Goal: Task Accomplishment & Management: Use online tool/utility

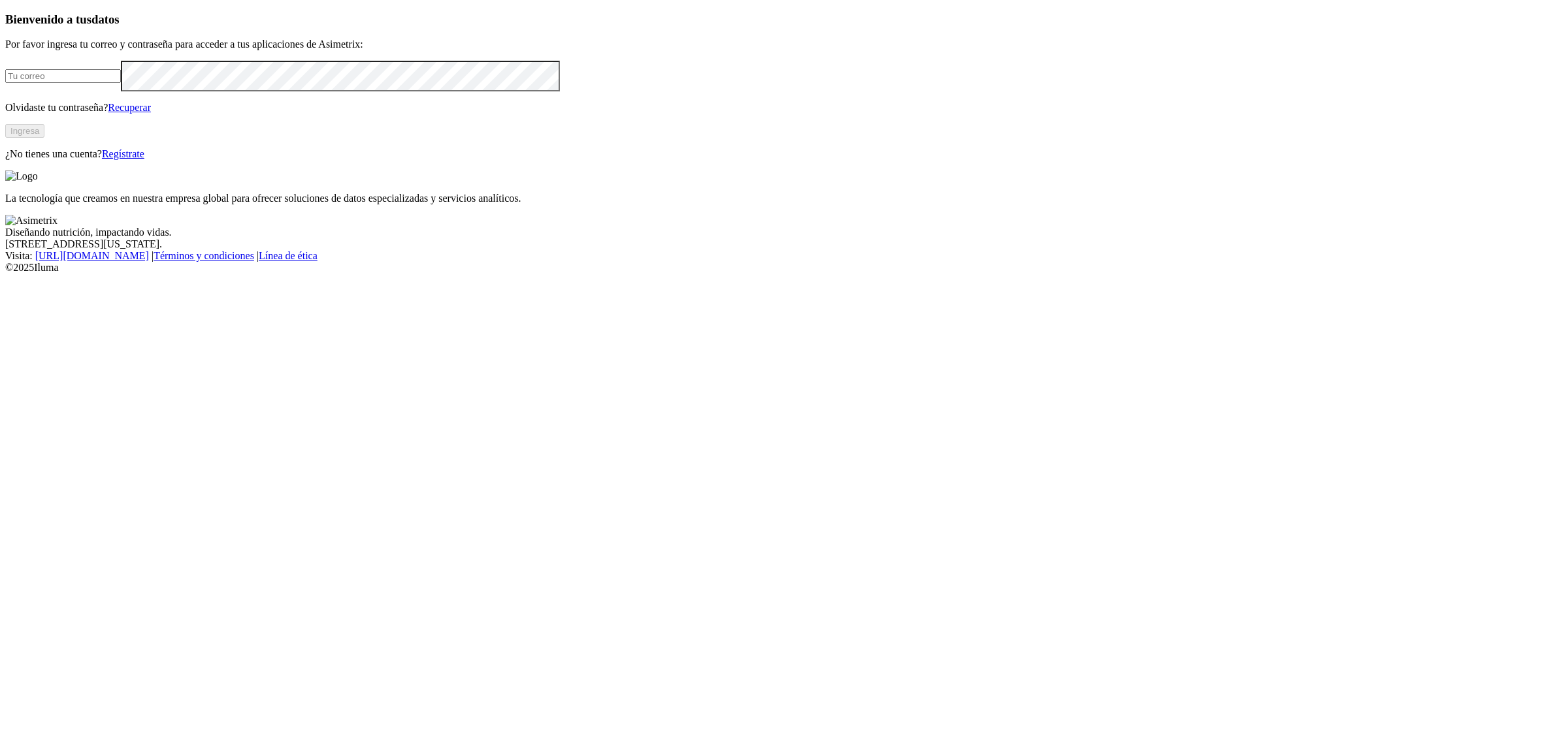
type input "[EMAIL_ADDRESS][PERSON_NAME][DOMAIN_NAME]"
click at [45, 137] on button "Ingresa" at bounding box center [24, 131] width 39 height 13
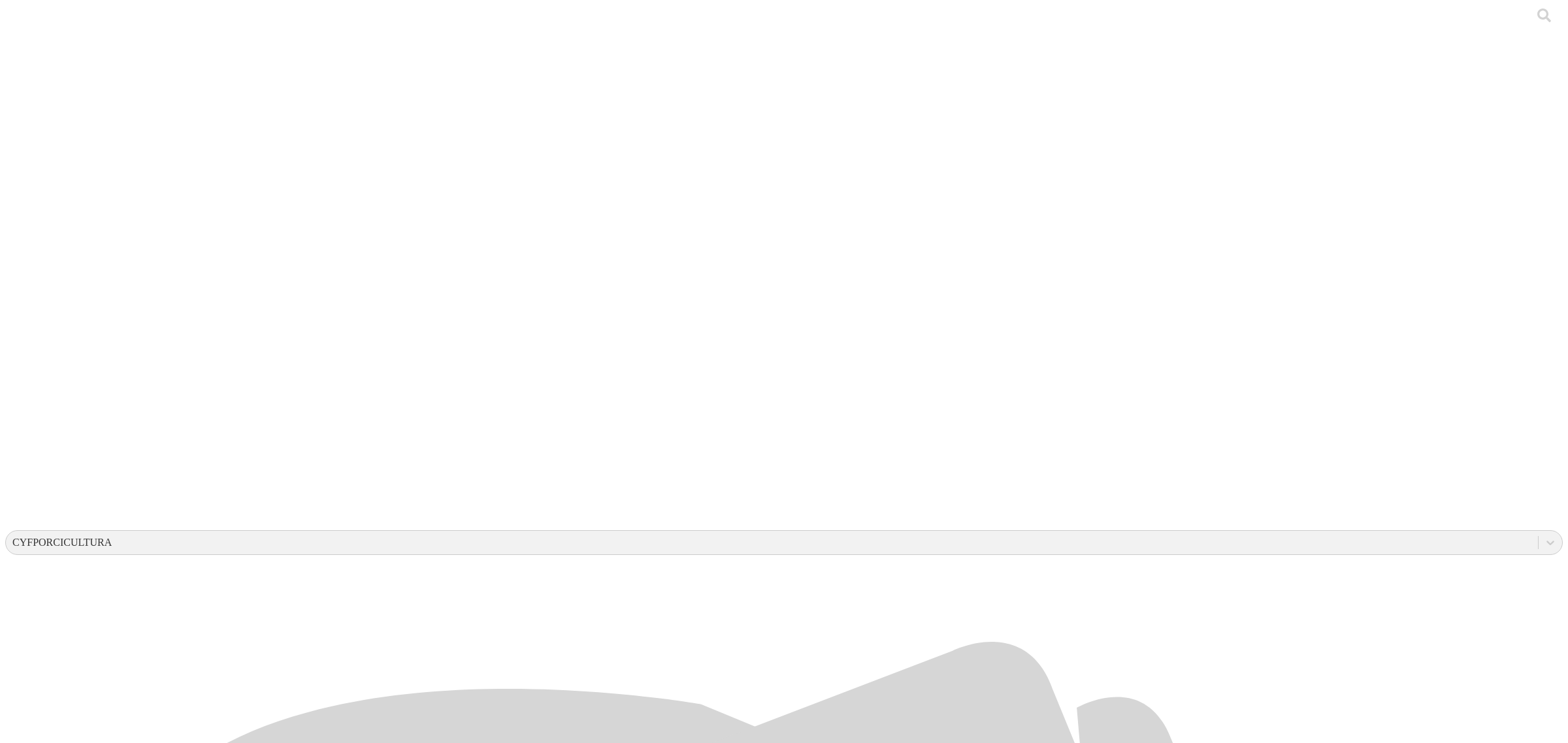
click at [235, 158] on div at bounding box center [788, 371] width 1568 height 743
click at [257, 155] on div at bounding box center [788, 371] width 1568 height 743
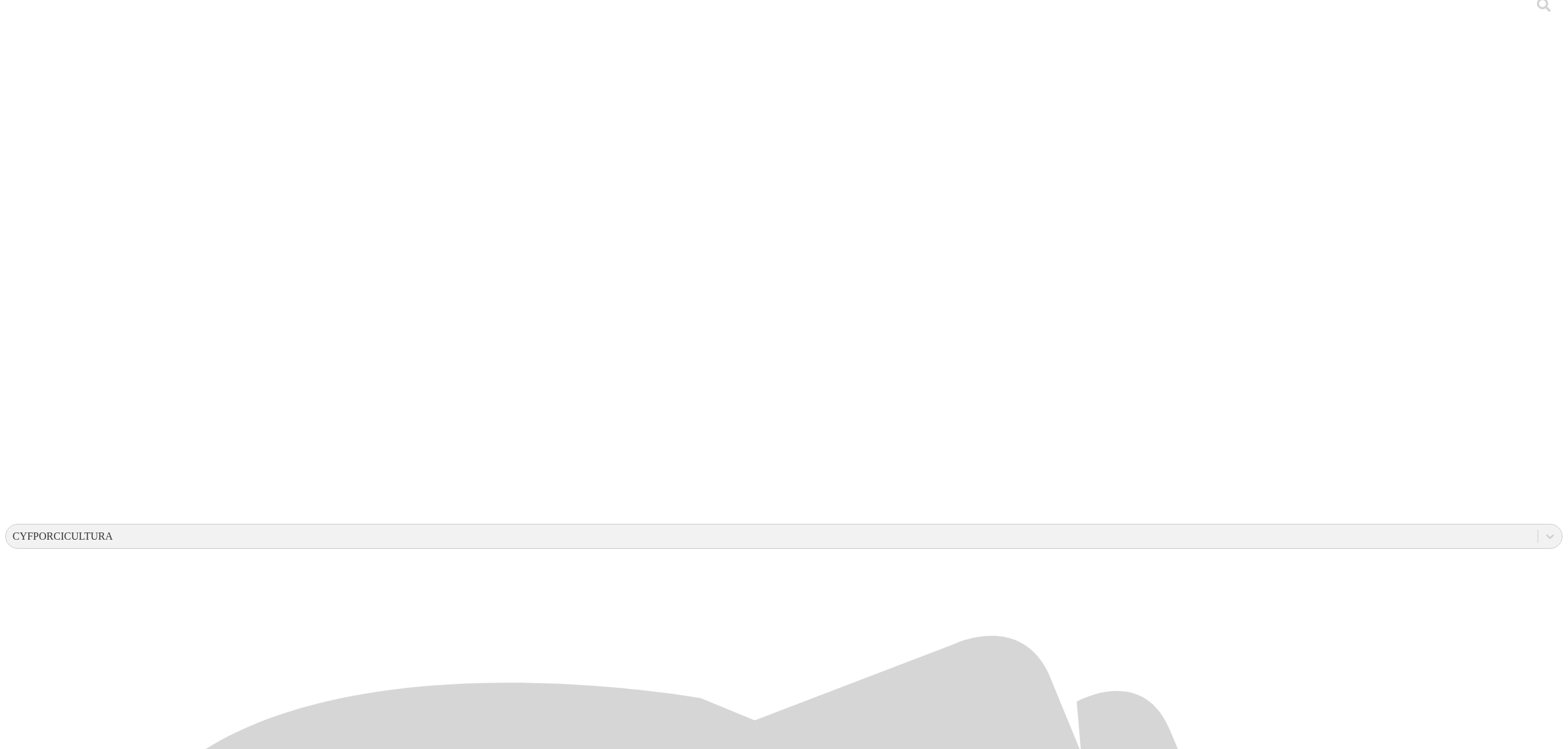
scroll to position [20, 0]
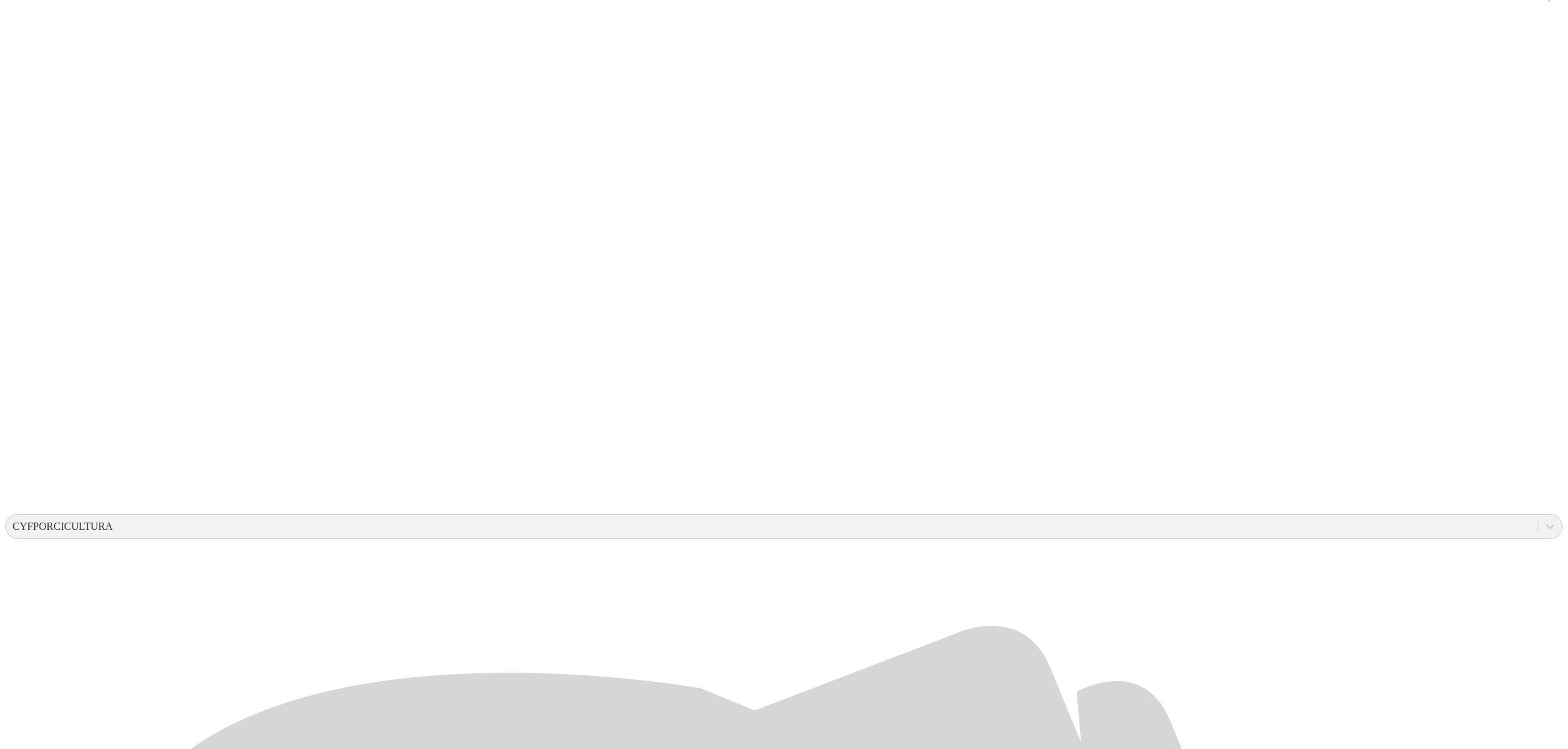
click at [318, 676] on div at bounding box center [789, 374] width 1568 height 749
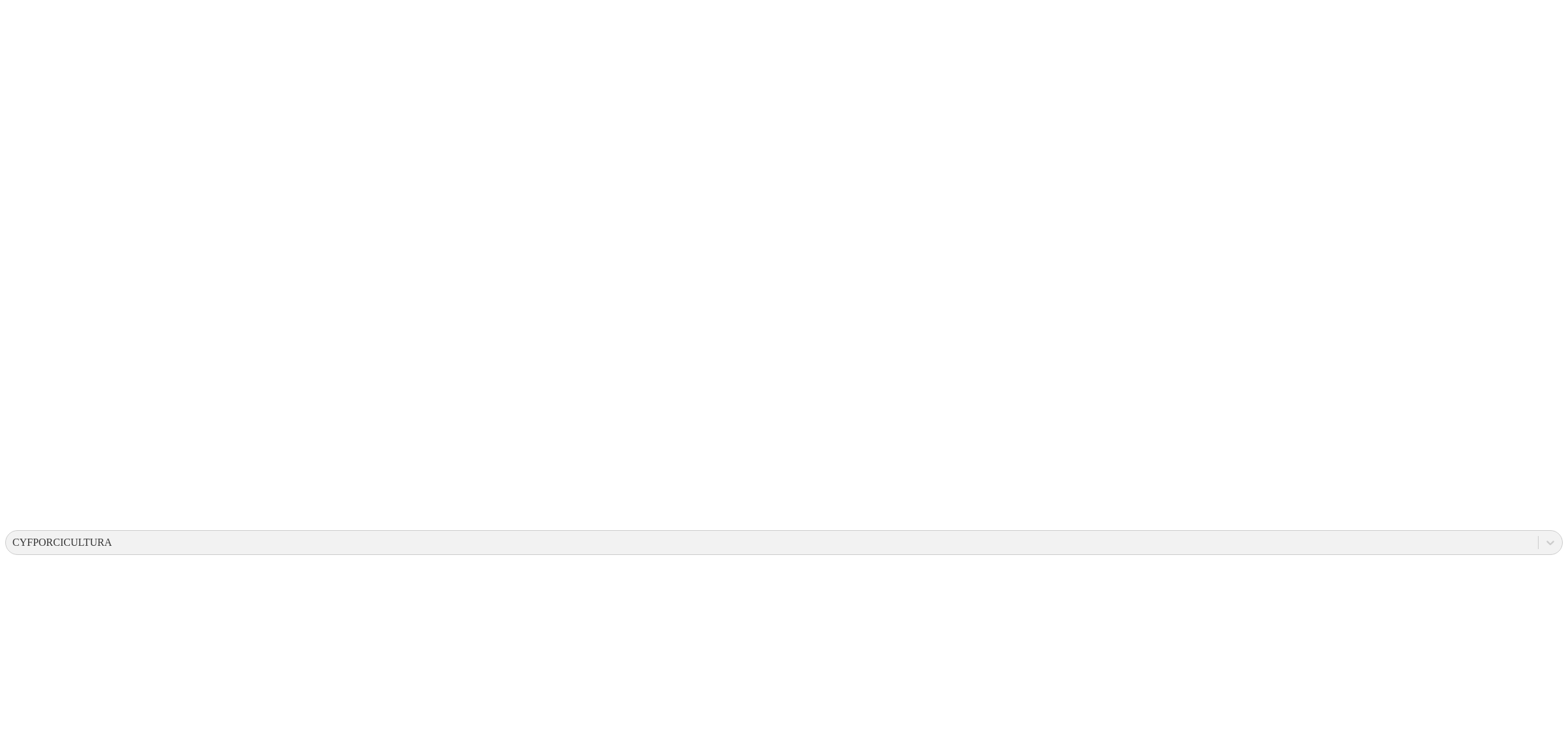
type input "Ganasilo julio okk"
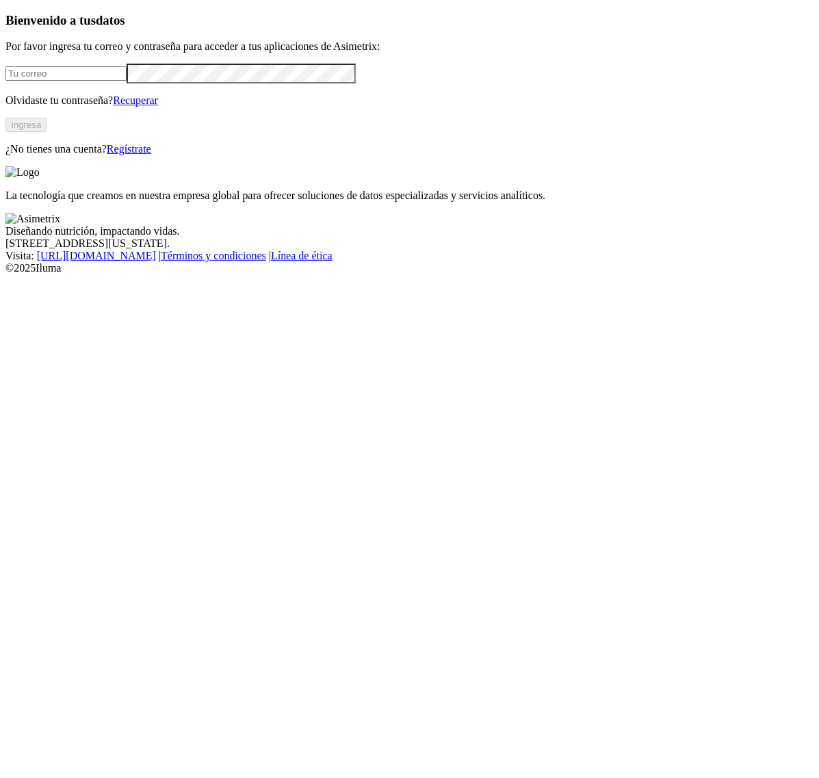
type input "[EMAIL_ADDRESS][PERSON_NAME][DOMAIN_NAME]"
click at [47, 132] on button "Ingresa" at bounding box center [25, 125] width 41 height 14
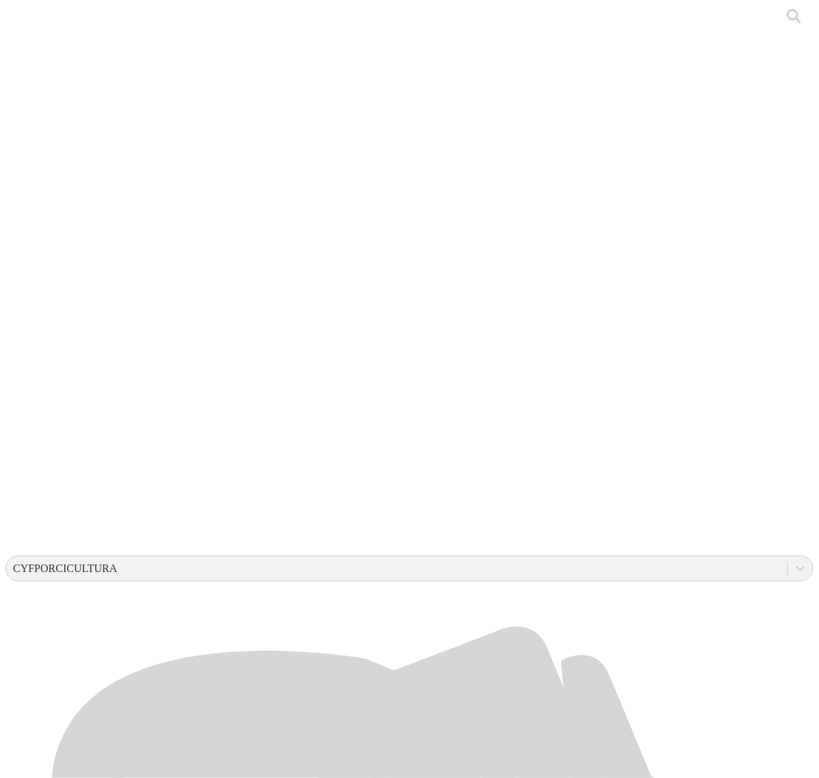
drag, startPoint x: 168, startPoint y: 396, endPoint x: 258, endPoint y: 573, distance: 199.0
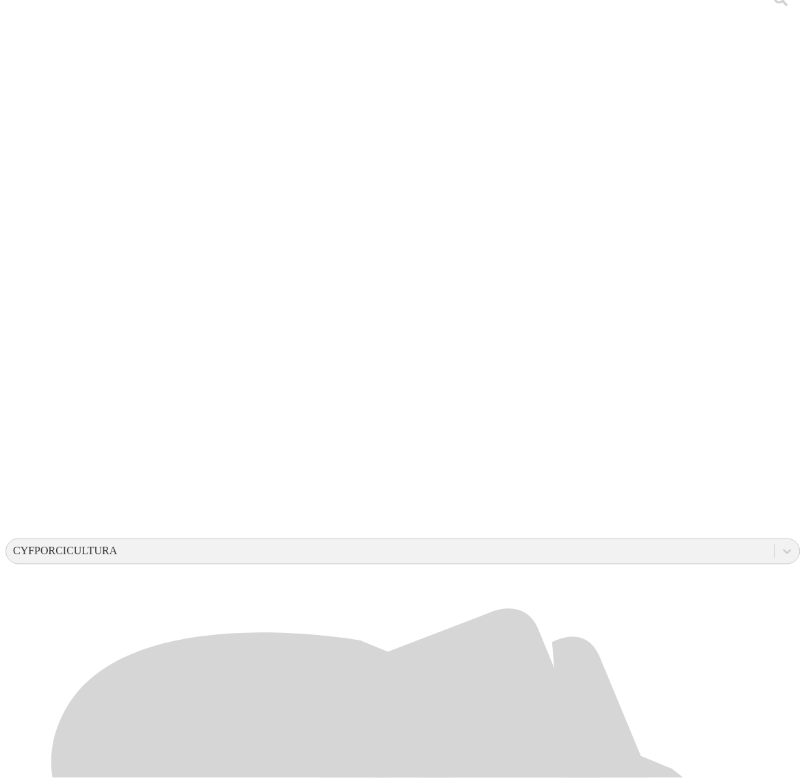
scroll to position [22, 0]
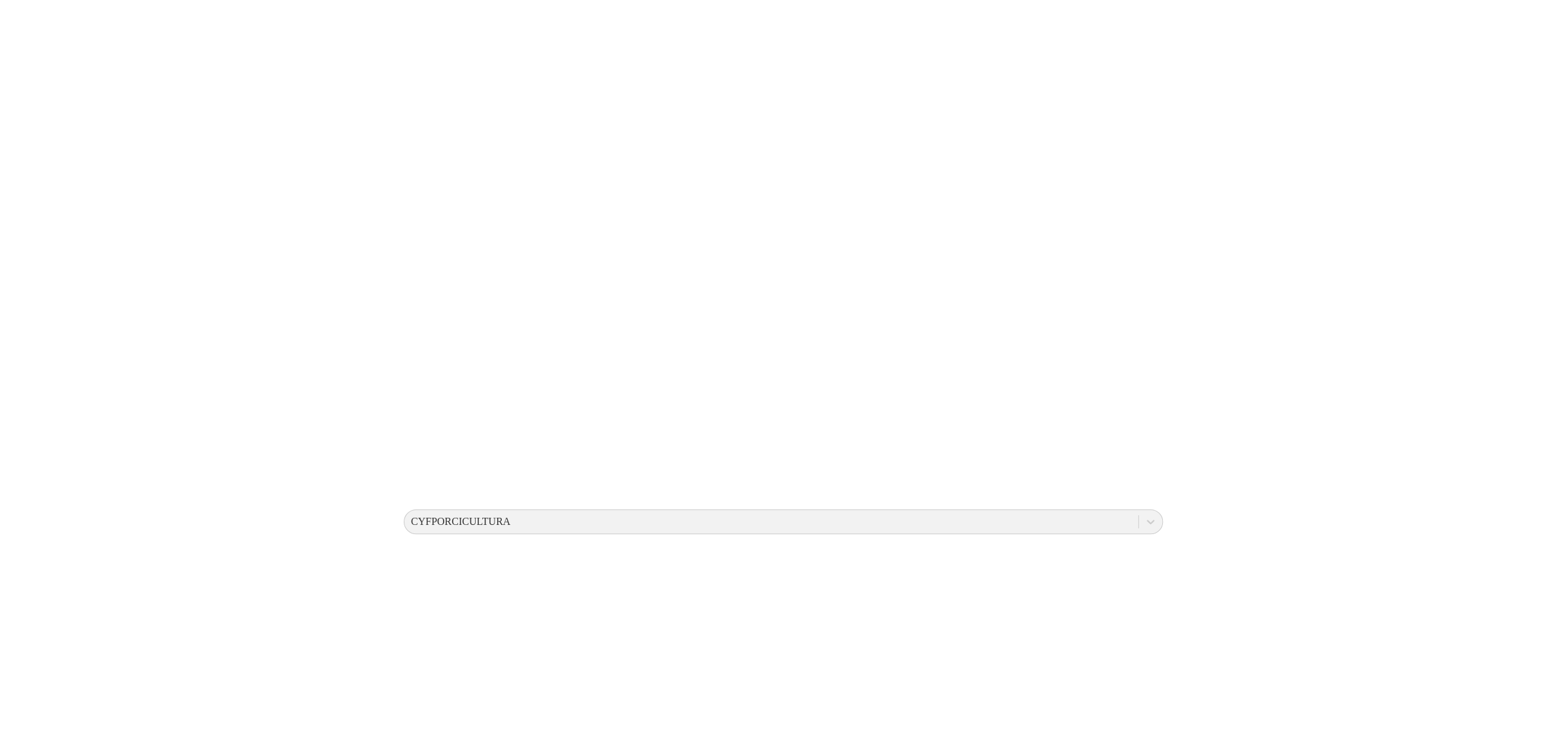
scroll to position [0, 0]
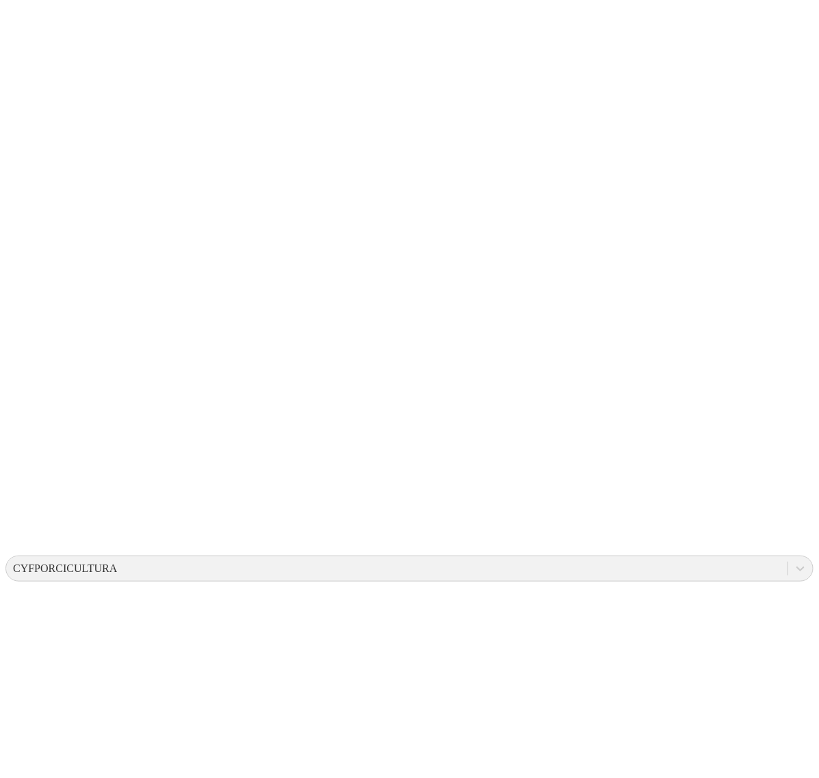
type input "Ganasilo julio Okk"
